Goal: Check status: Check status

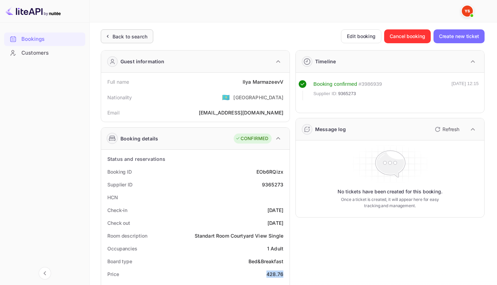
click at [121, 36] on div "Back to search" at bounding box center [130, 36] width 35 height 7
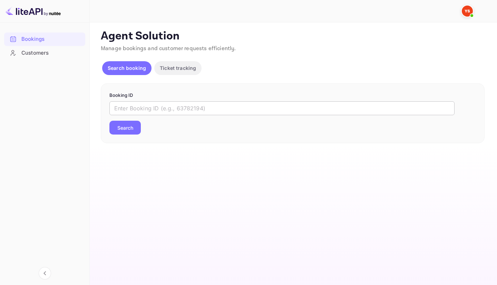
click at [195, 108] on input "text" at bounding box center [281, 108] width 345 height 14
paste input "9476502"
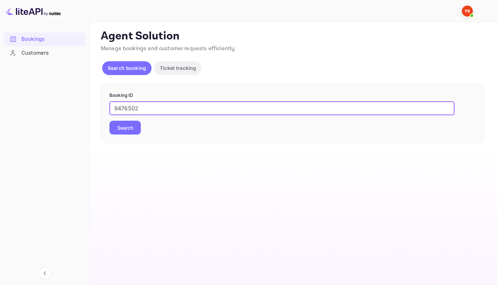
type input "9476502"
click at [121, 126] on button "Search" at bounding box center [124, 128] width 31 height 14
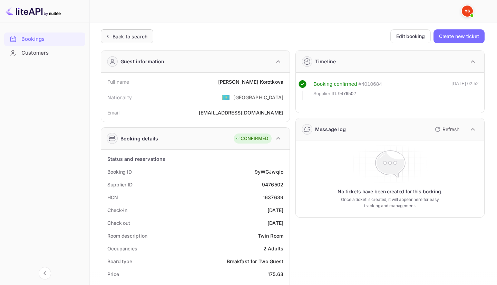
click at [138, 43] on div "Back to search" at bounding box center [127, 36] width 52 height 14
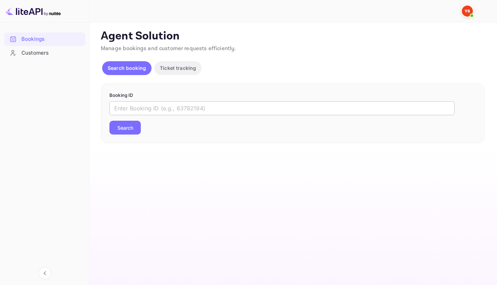
click at [179, 102] on input "text" at bounding box center [281, 108] width 345 height 14
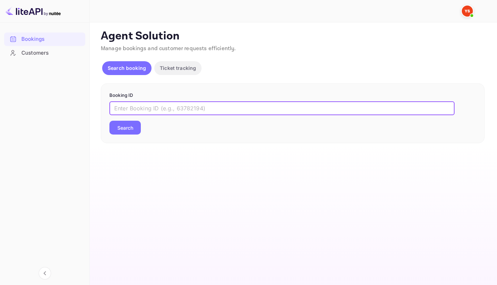
paste input "9476502"
type input "9476502"
click at [112, 127] on button "Search" at bounding box center [124, 128] width 31 height 14
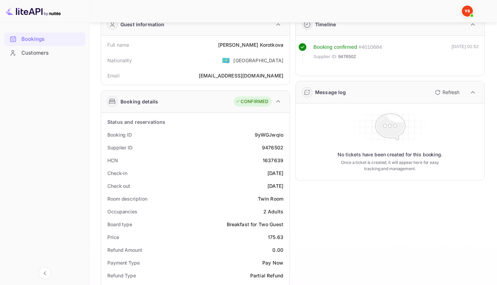
scroll to position [36, 0]
click at [273, 152] on div "Supplier ID 9476502" at bounding box center [195, 148] width 183 height 13
click at [278, 146] on div "9476502" at bounding box center [272, 147] width 21 height 7
copy div "9476502"
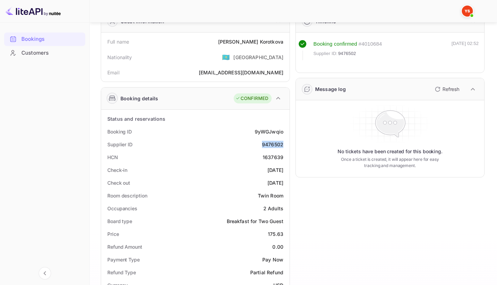
scroll to position [0, 0]
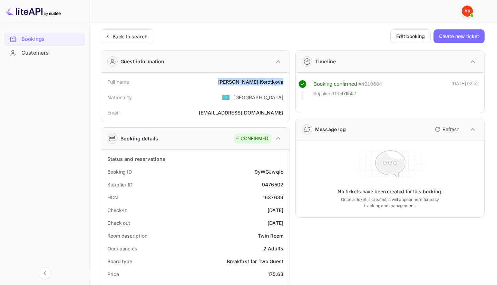
drag, startPoint x: 230, startPoint y: 81, endPoint x: 286, endPoint y: 82, distance: 55.3
click at [286, 82] on div "Full name [PERSON_NAME]" at bounding box center [195, 81] width 183 height 13
copy div "[PERSON_NAME]"
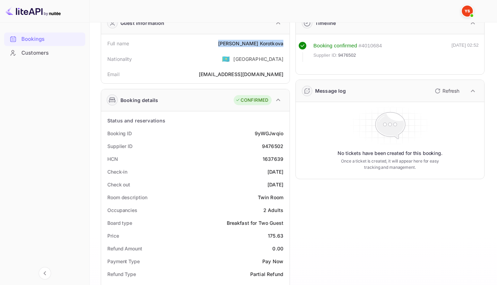
scroll to position [53, 0]
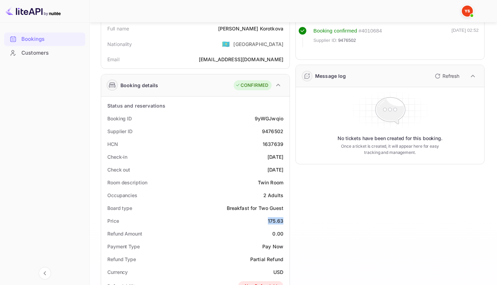
drag, startPoint x: 267, startPoint y: 221, endPoint x: 284, endPoint y: 221, distance: 17.6
click at [284, 221] on div "Price 175.63" at bounding box center [195, 220] width 183 height 13
copy div "175.63"
